Goal: Use online tool/utility: Utilize a website feature to perform a specific function

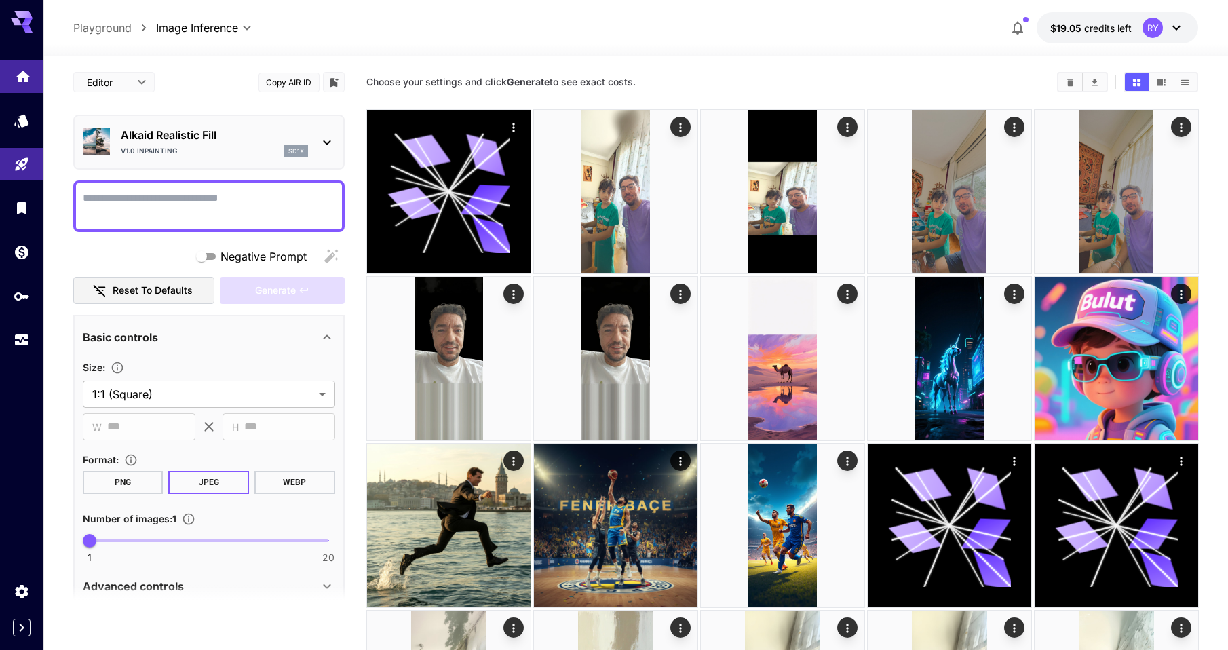
click at [40, 79] on link at bounding box center [21, 76] width 43 height 33
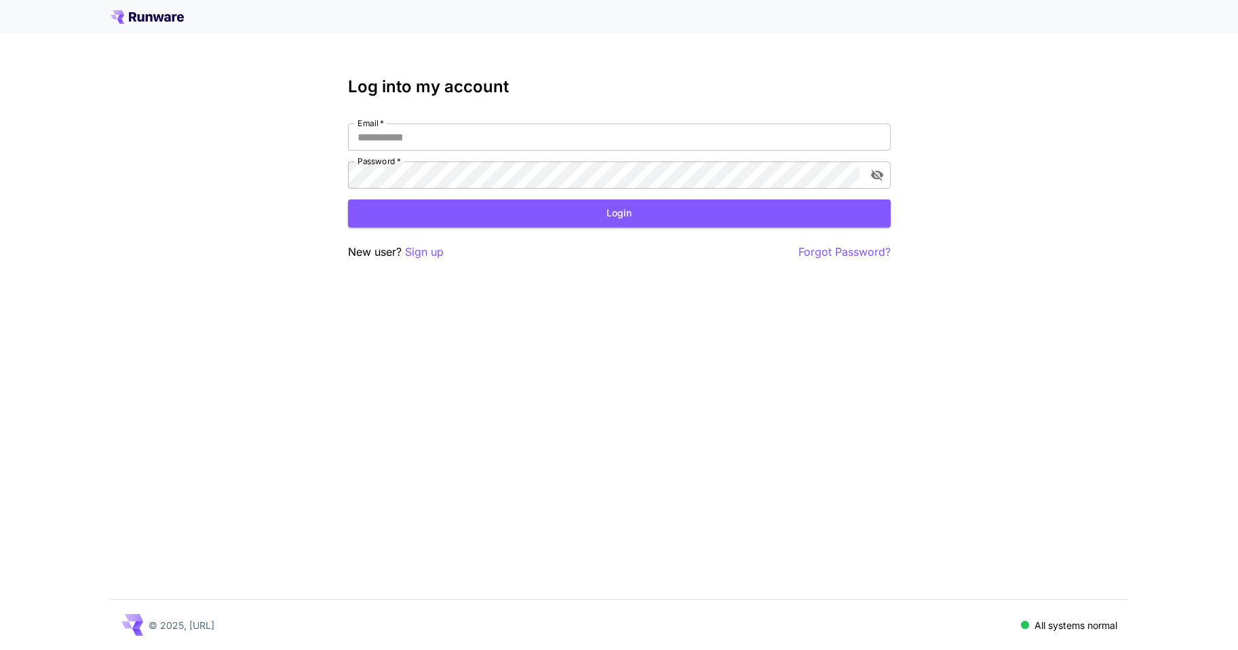
type input "**********"
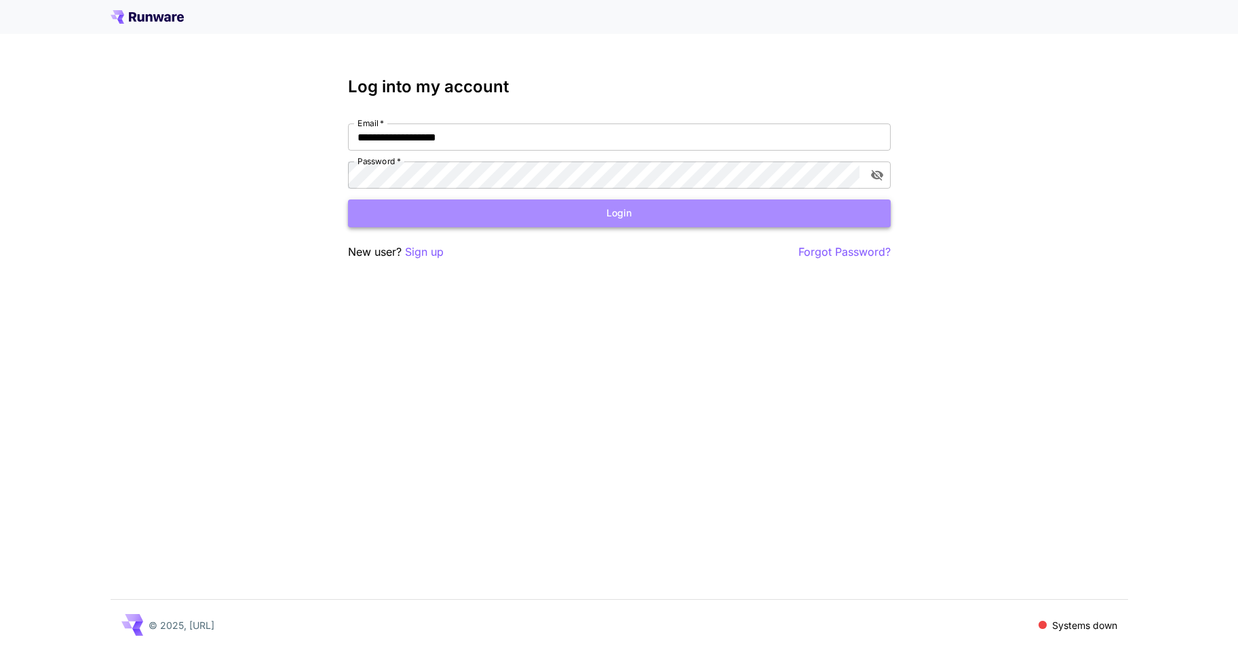
click at [556, 219] on button "Login" at bounding box center [619, 213] width 543 height 28
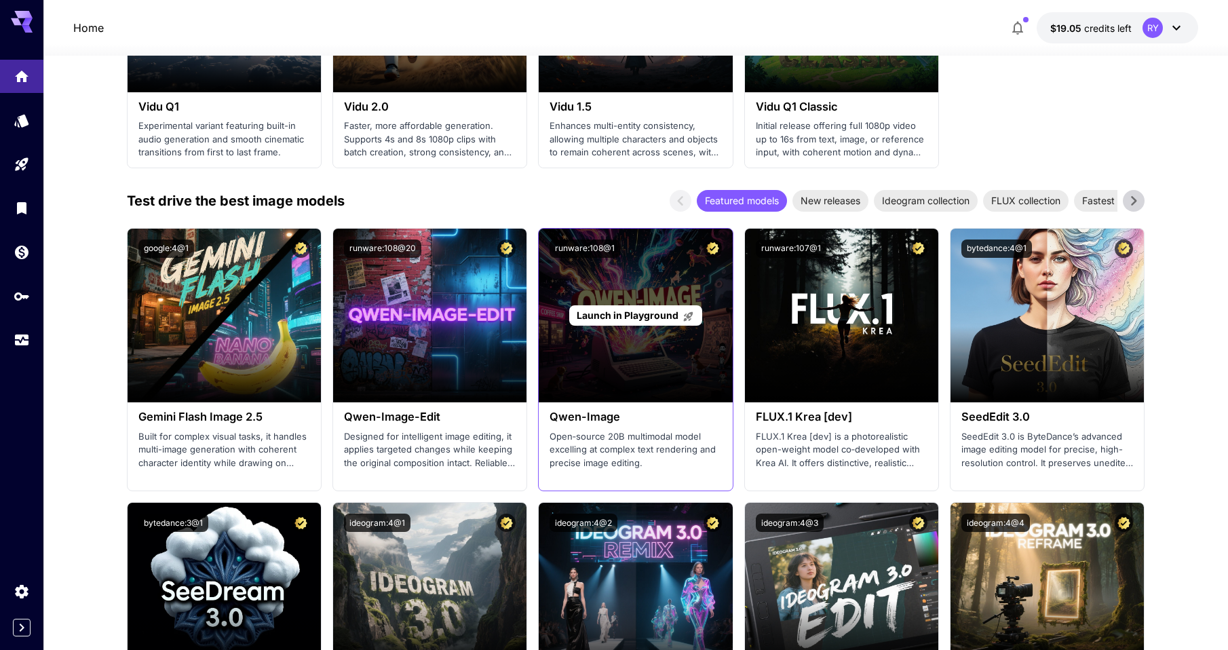
scroll to position [1297, 0]
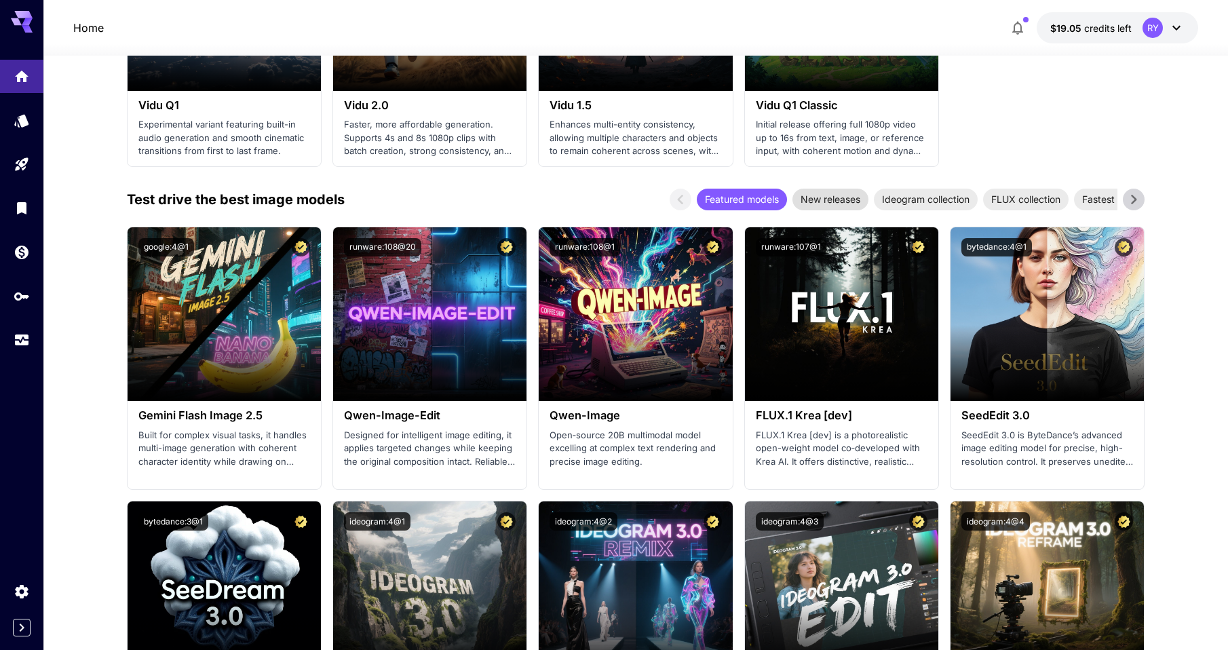
click at [826, 201] on span "New releases" at bounding box center [830, 199] width 76 height 14
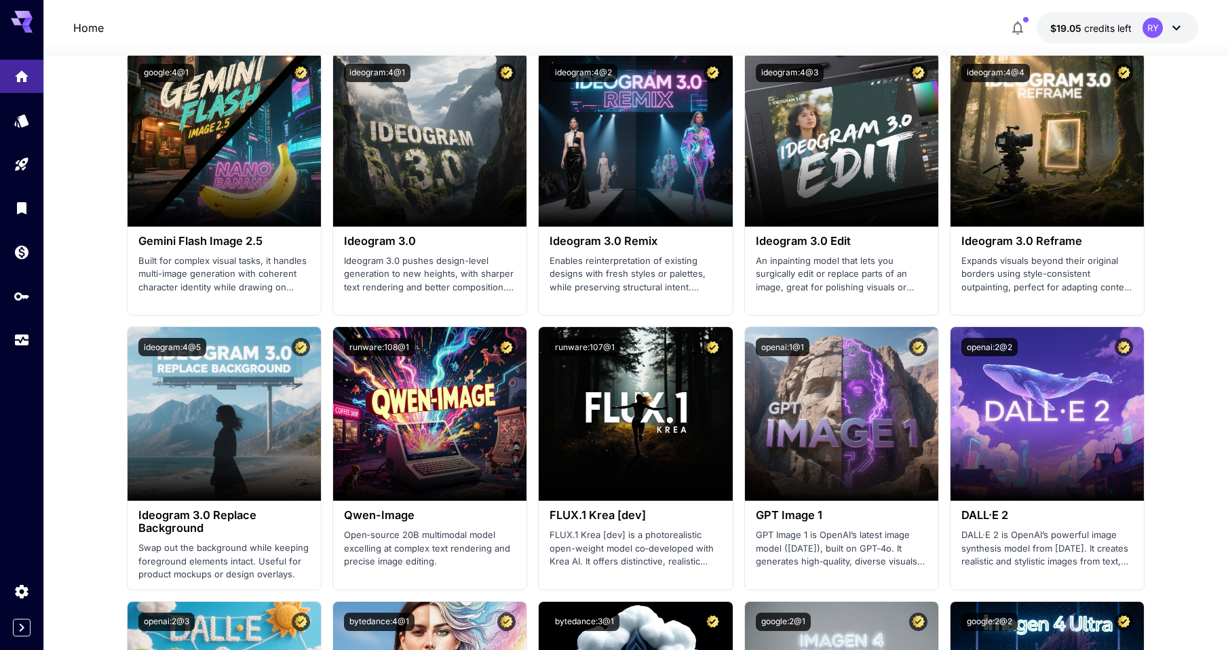
scroll to position [1142, 0]
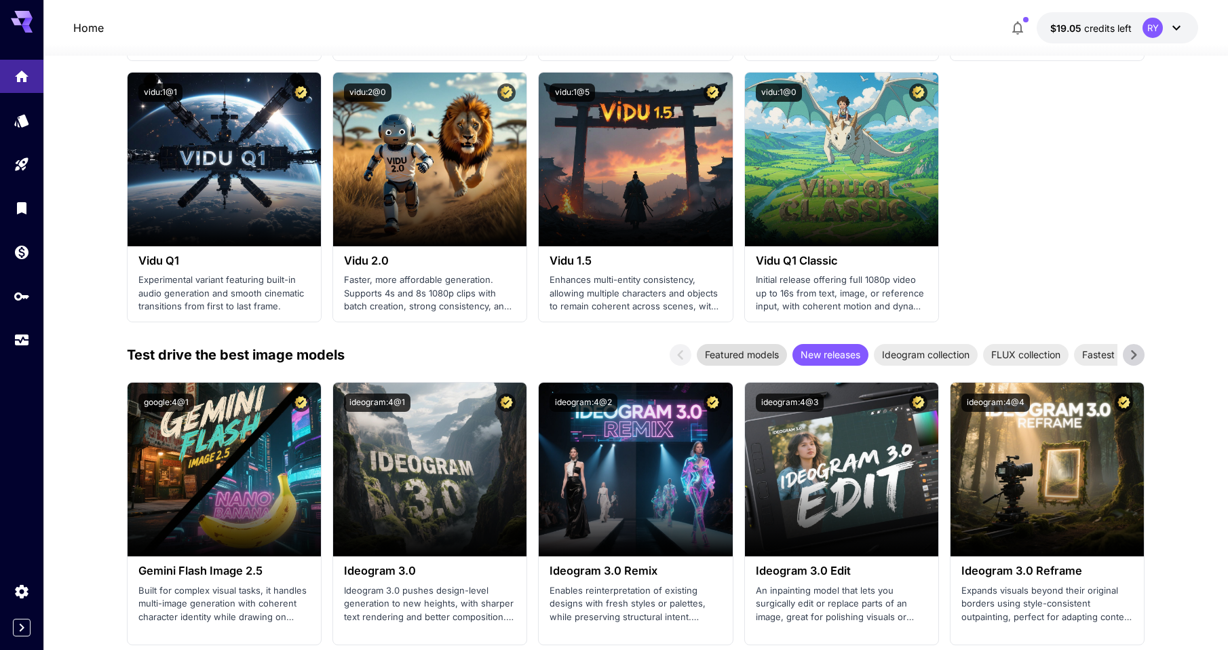
click at [733, 352] on span "Featured models" at bounding box center [742, 354] width 90 height 14
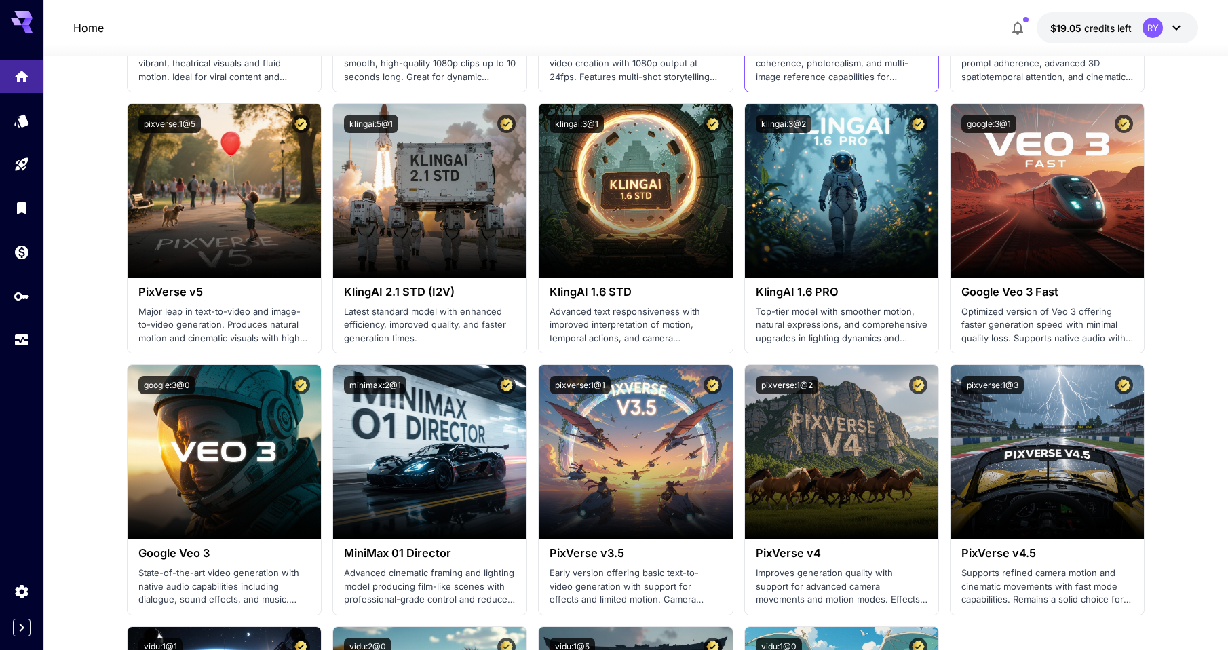
scroll to position [588, 0]
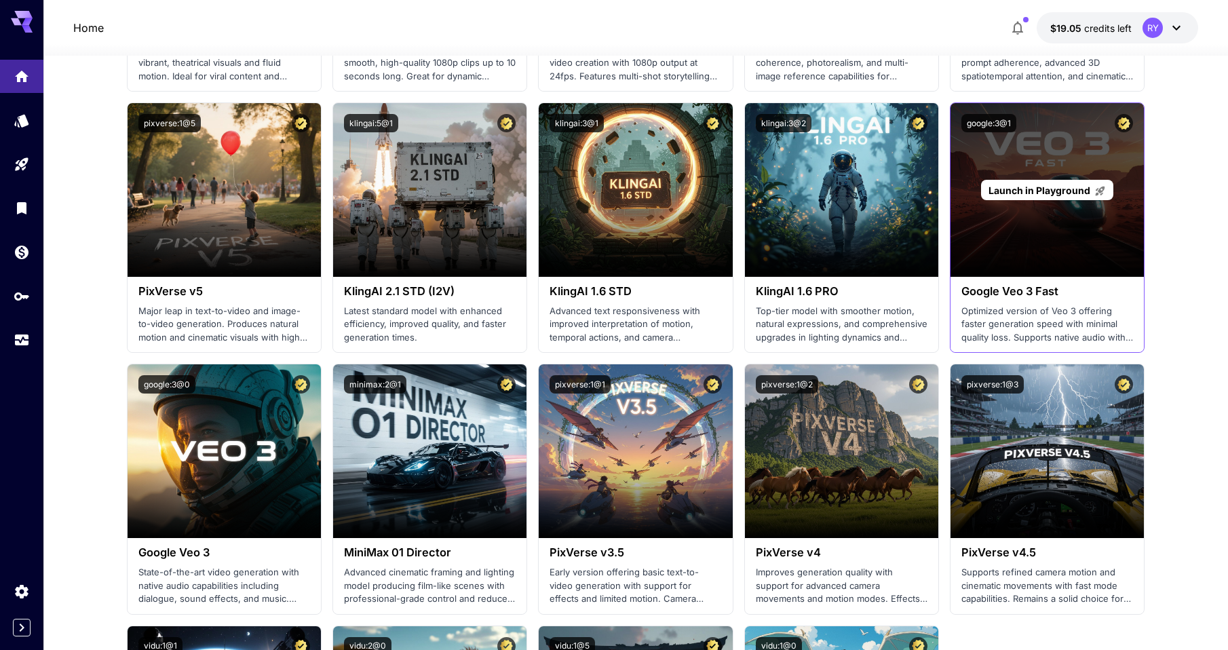
click at [1042, 190] on span "Launch in Playground" at bounding box center [1039, 191] width 102 height 12
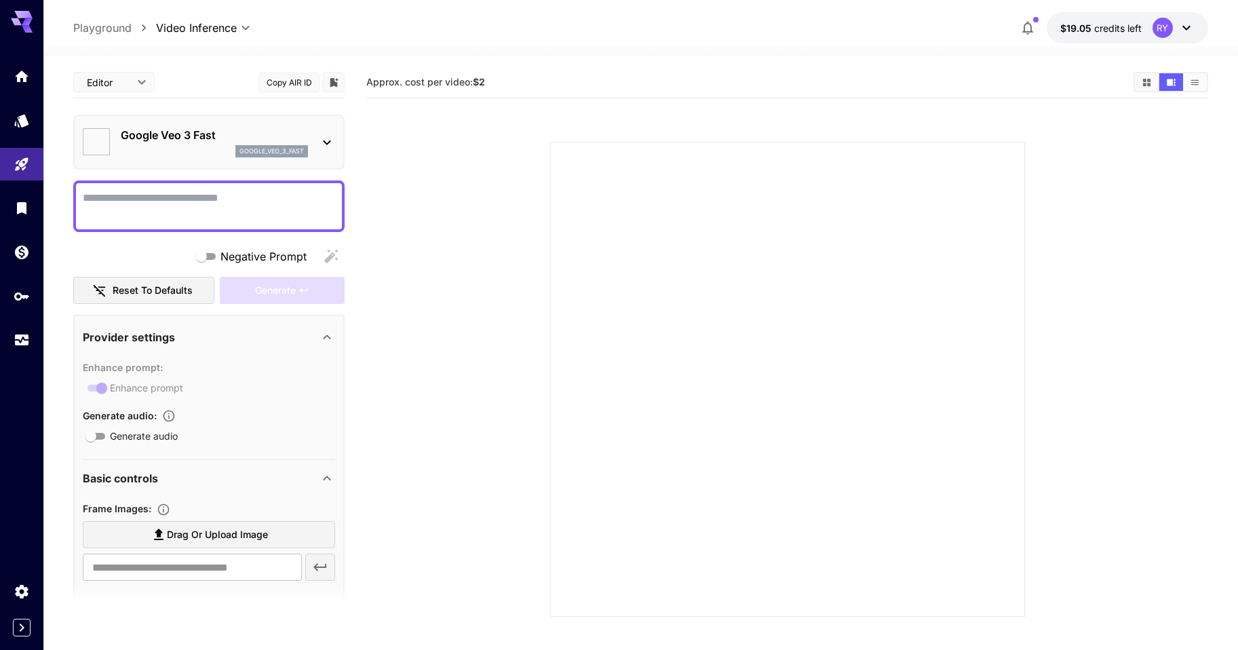
type input "*"
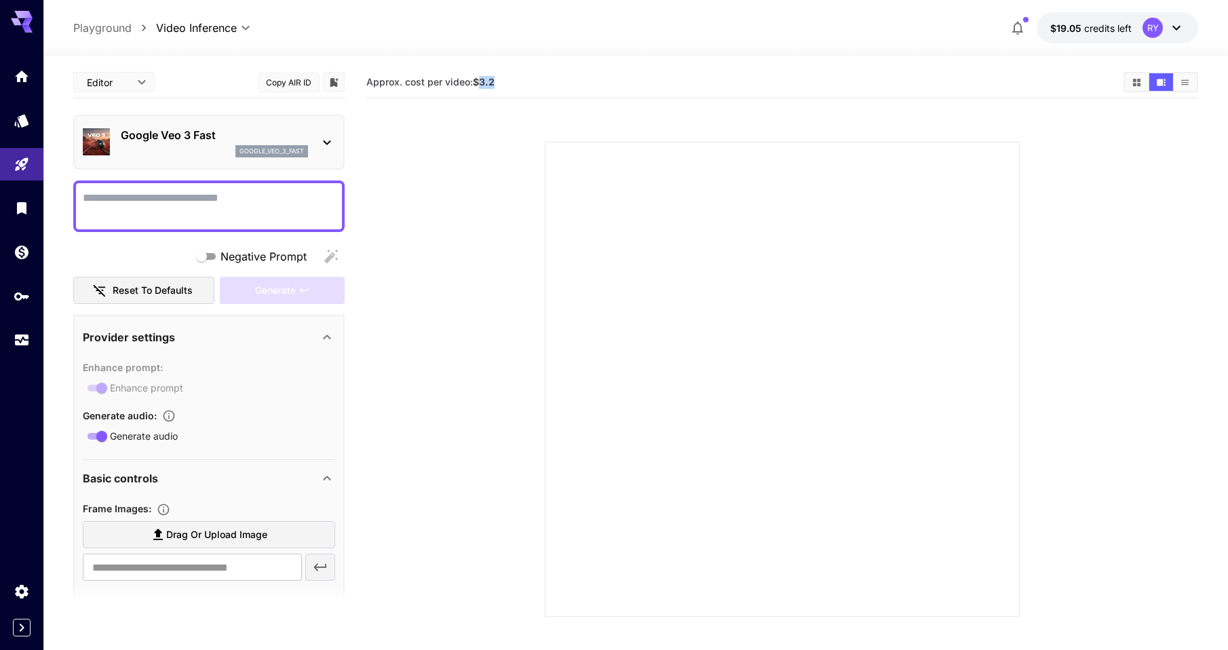
drag, startPoint x: 480, startPoint y: 82, endPoint x: 494, endPoint y: 81, distance: 13.6
click at [494, 81] on b "$3.2" at bounding box center [484, 82] width 22 height 12
drag, startPoint x: 494, startPoint y: 81, endPoint x: 459, endPoint y: 220, distance: 143.5
click at [459, 221] on section at bounding box center [782, 362] width 737 height 507
click at [331, 147] on icon at bounding box center [327, 142] width 16 height 16
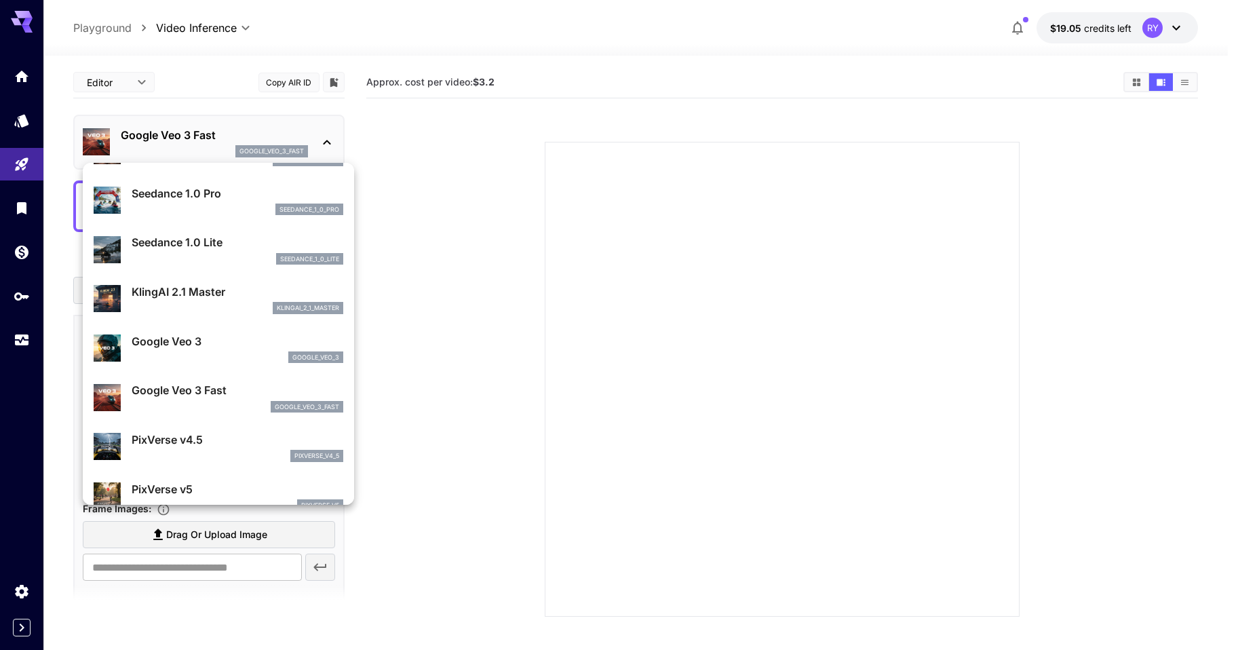
scroll to position [92, 0]
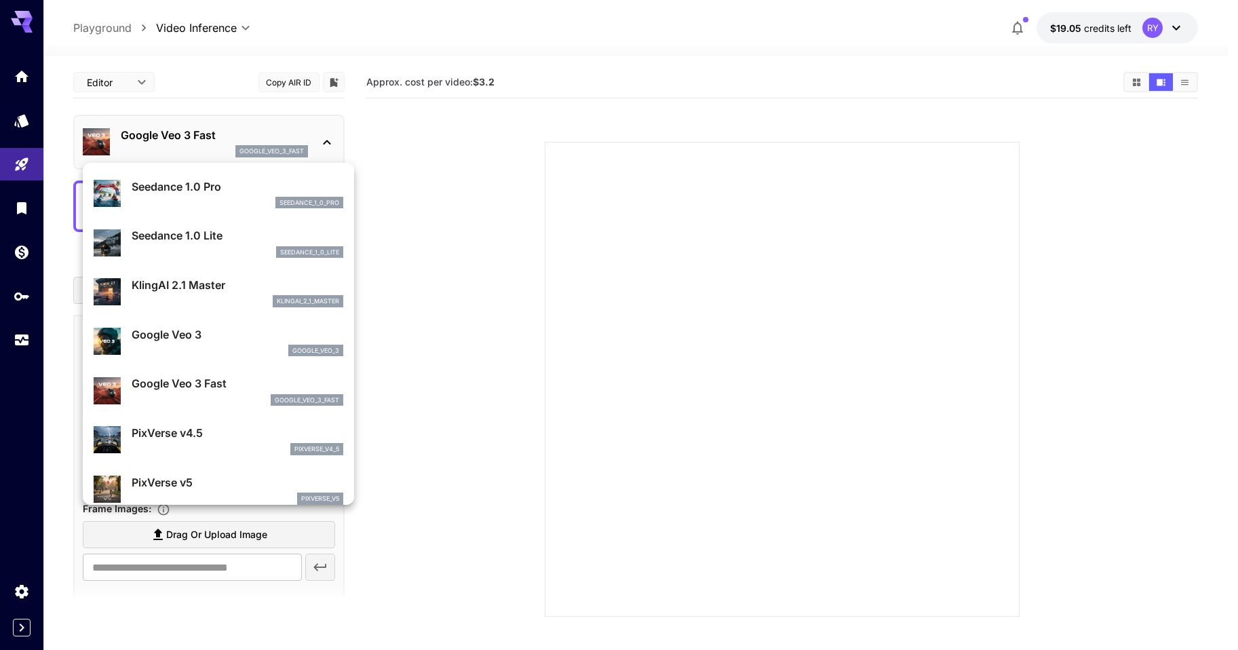
click at [212, 338] on p "Google Veo 3" at bounding box center [238, 334] width 212 height 16
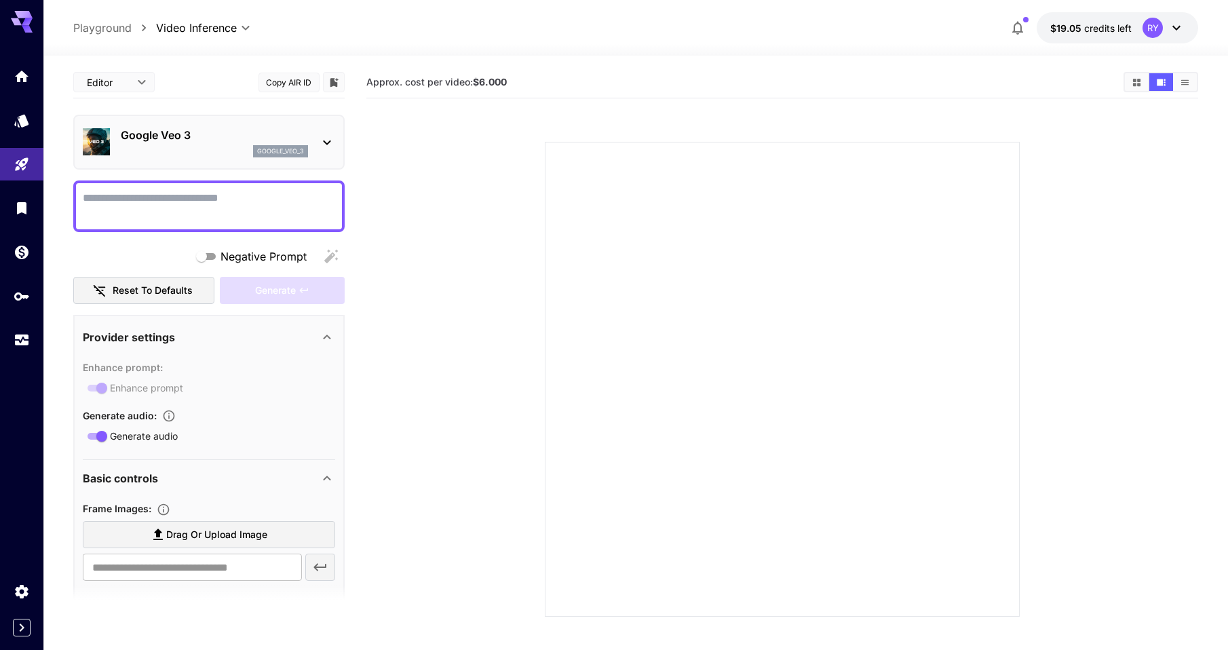
click at [322, 138] on icon at bounding box center [327, 142] width 16 height 16
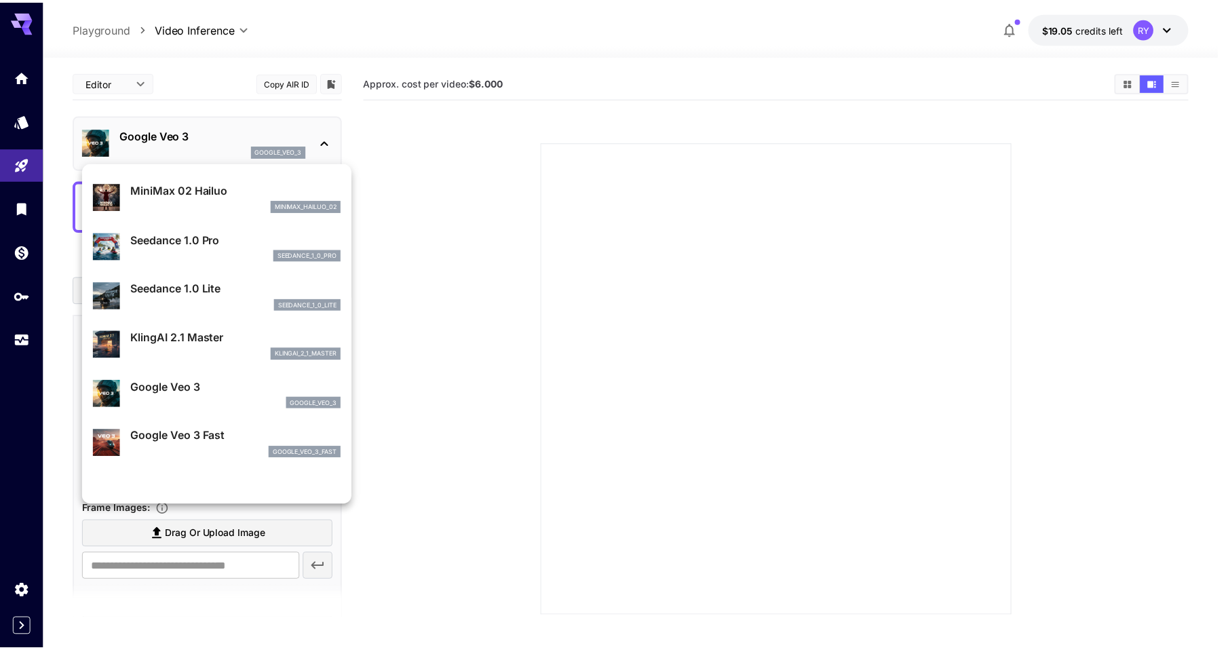
scroll to position [93, 0]
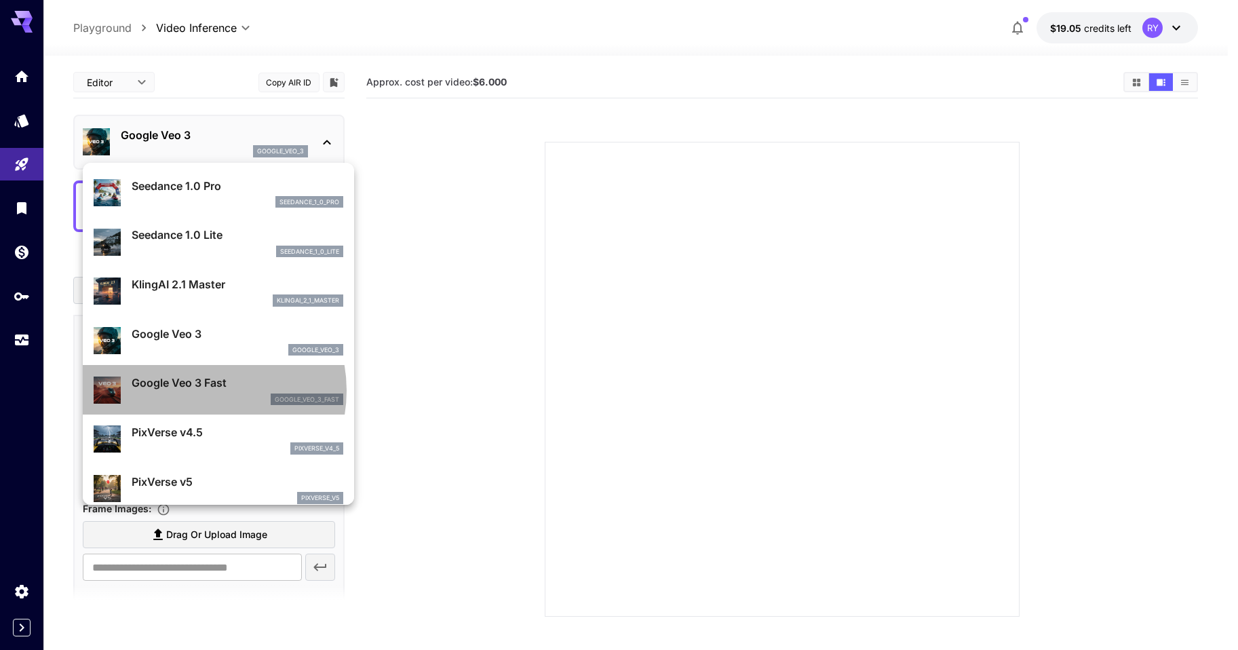
click at [201, 390] on p "Google Veo 3 Fast" at bounding box center [238, 382] width 212 height 16
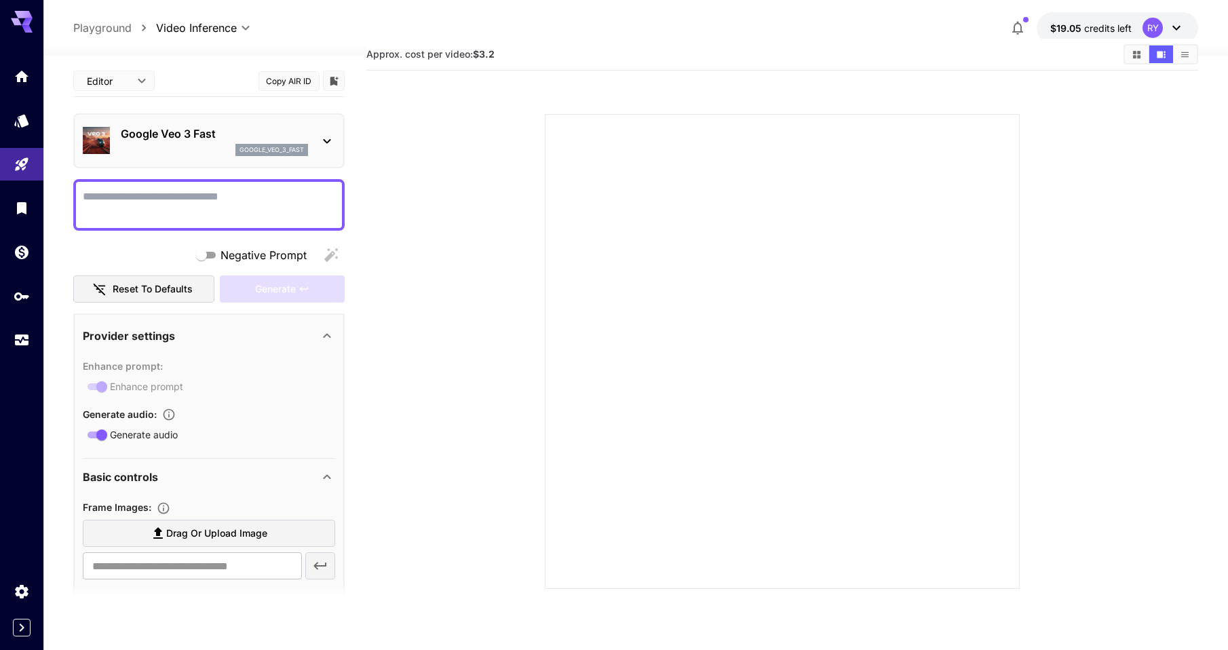
scroll to position [0, 0]
